Goal: Task Accomplishment & Management: Complete application form

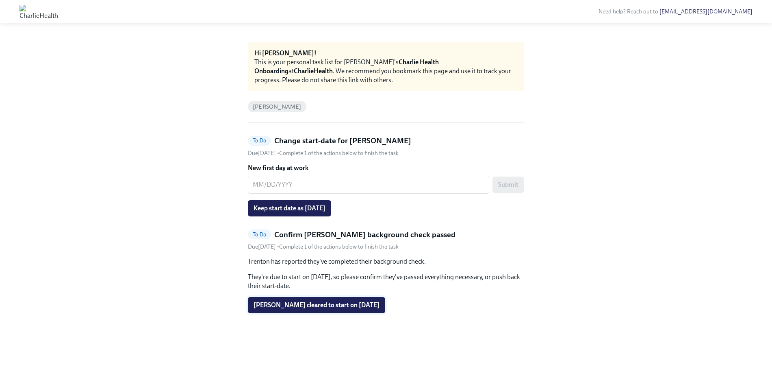
click at [341, 309] on span "[PERSON_NAME] cleared to start on [DATE]" at bounding box center [317, 305] width 126 height 8
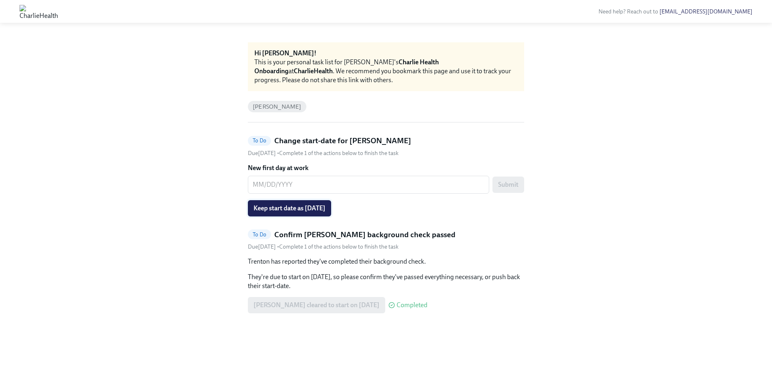
click at [326, 207] on span "Keep start date as [DATE]" at bounding box center [290, 208] width 72 height 8
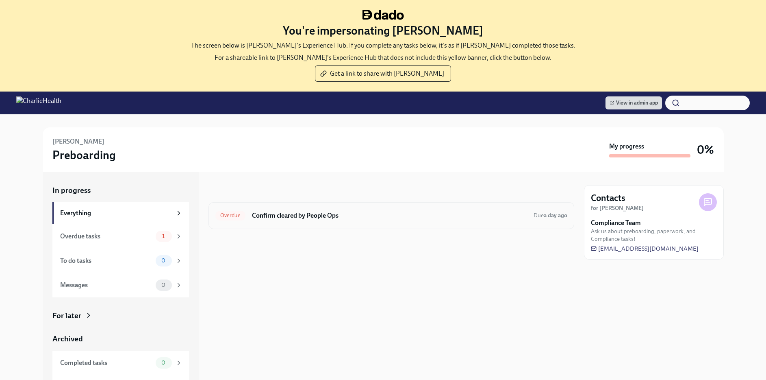
click at [391, 204] on div "Overdue Confirm cleared by People Ops Due a day ago" at bounding box center [392, 215] width 366 height 27
click at [359, 213] on h6 "Confirm cleared by People Ops" at bounding box center [389, 215] width 275 height 9
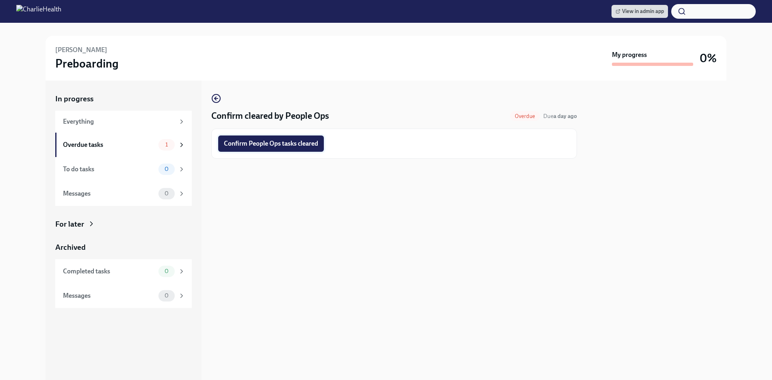
click at [317, 147] on span "Confirm People Ops tasks cleared" at bounding box center [271, 143] width 94 height 8
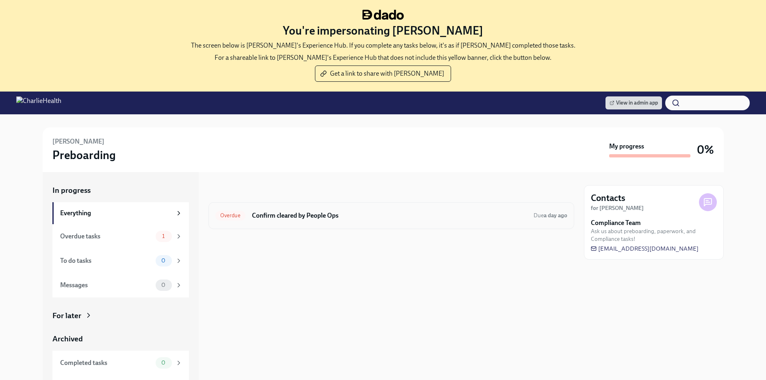
click at [307, 218] on h6 "Confirm cleared by People Ops" at bounding box center [389, 215] width 275 height 9
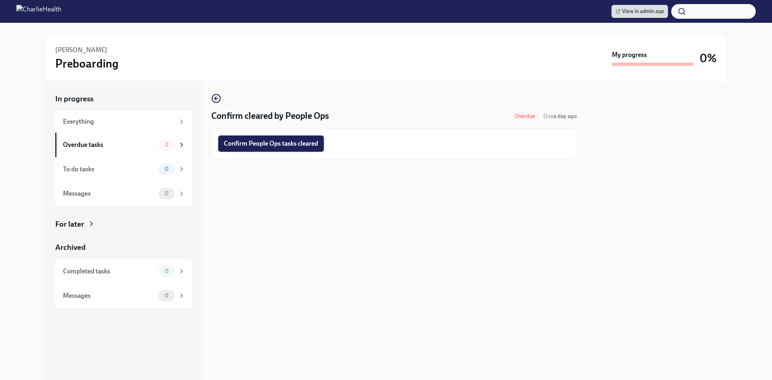
click at [278, 149] on button "Confirm People Ops tasks cleared" at bounding box center [271, 143] width 106 height 16
